Goal: Information Seeking & Learning: Compare options

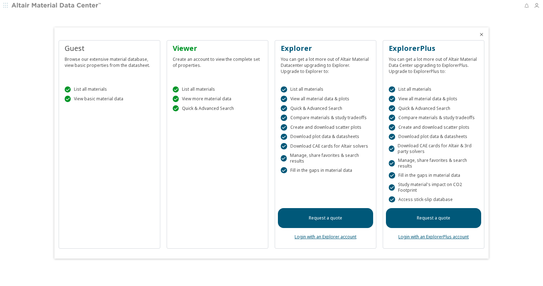
click at [325, 235] on link "Login with an Explorer account" at bounding box center [326, 237] width 62 height 6
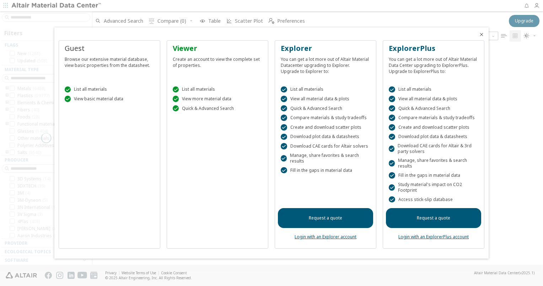
click at [488, 36] on div at bounding box center [484, 32] width 10 height 10
click at [485, 36] on div at bounding box center [484, 32] width 10 height 10
click at [483, 35] on icon "Close" at bounding box center [482, 35] width 6 height 6
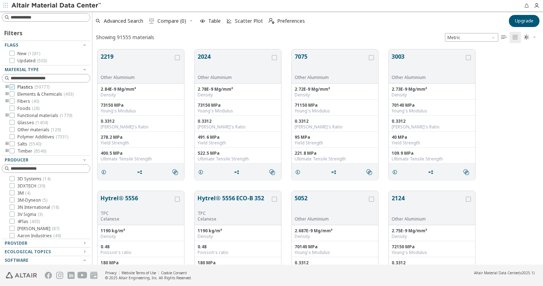
click at [14, 88] on icon at bounding box center [12, 86] width 5 height 5
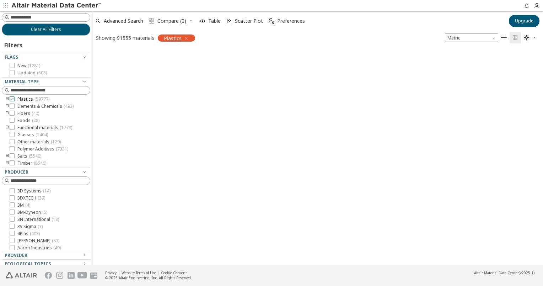
scroll to position [214, 445]
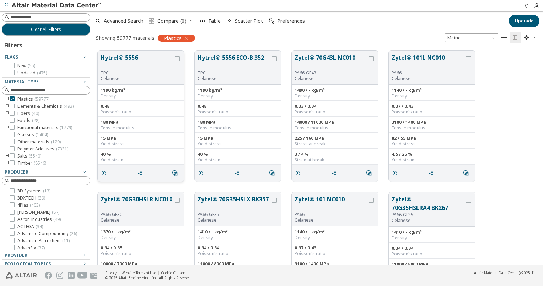
click at [117, 156] on div "40 %" at bounding box center [141, 154] width 81 height 6
drag, startPoint x: 123, startPoint y: 89, endPoint x: 150, endPoint y: 151, distance: 67.9
click at [150, 151] on div "1190 kg/m³ Density 0.48 Poisson's ratio 180 MPa Tensile modulus 15 MPa Yield st…" at bounding box center [141, 125] width 86 height 80
click at [150, 151] on div "40 %" at bounding box center [141, 154] width 81 height 6
click at [150, 144] on div "Yield stress" at bounding box center [141, 144] width 81 height 6
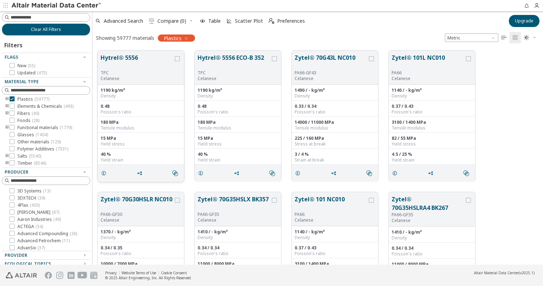
click at [175, 61] on div "grid" at bounding box center [177, 67] width 8 height 28
click at [176, 59] on icon "grid" at bounding box center [177, 58] width 5 height 5
click at [278, 58] on label "grid" at bounding box center [275, 58] width 6 height 5
click at [167, 23] on span "Compare (2)" at bounding box center [171, 20] width 29 height 5
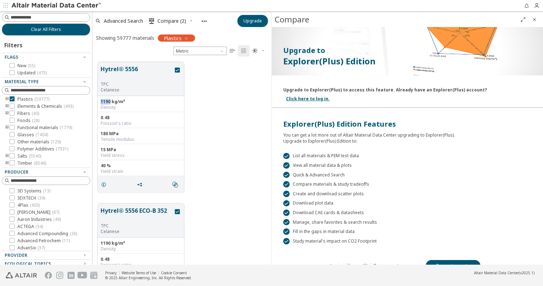
scroll to position [43, 0]
click at [365, 262] on link "Login with your AltairOne account" at bounding box center [365, 265] width 68 height 6
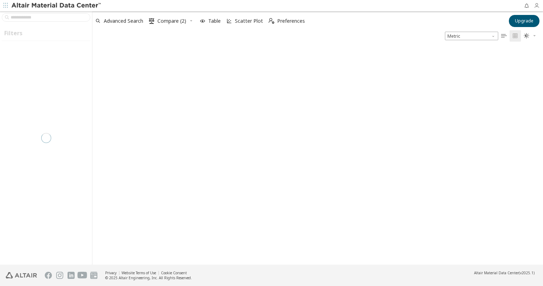
click at [538, 8] on icon "button" at bounding box center [537, 6] width 6 height 6
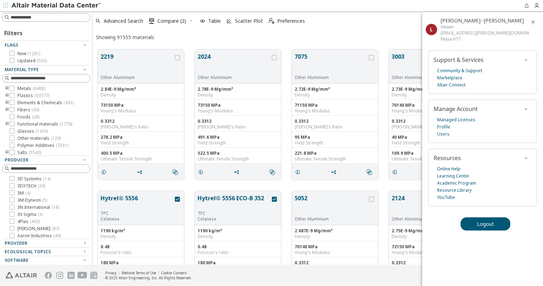
scroll to position [215, 445]
click at [536, 21] on icon "button" at bounding box center [533, 22] width 6 height 6
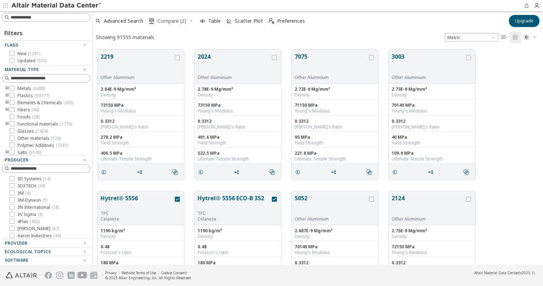
click at [170, 24] on span " Compare (2)" at bounding box center [168, 21] width 40 height 16
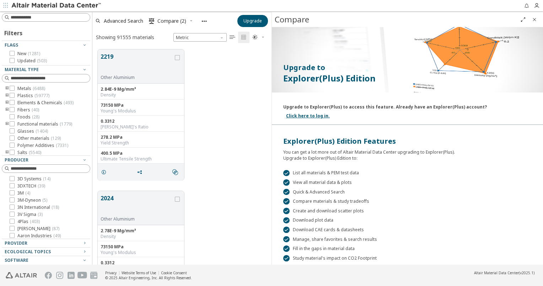
scroll to position [43, 0]
